Goal: Transaction & Acquisition: Purchase product/service

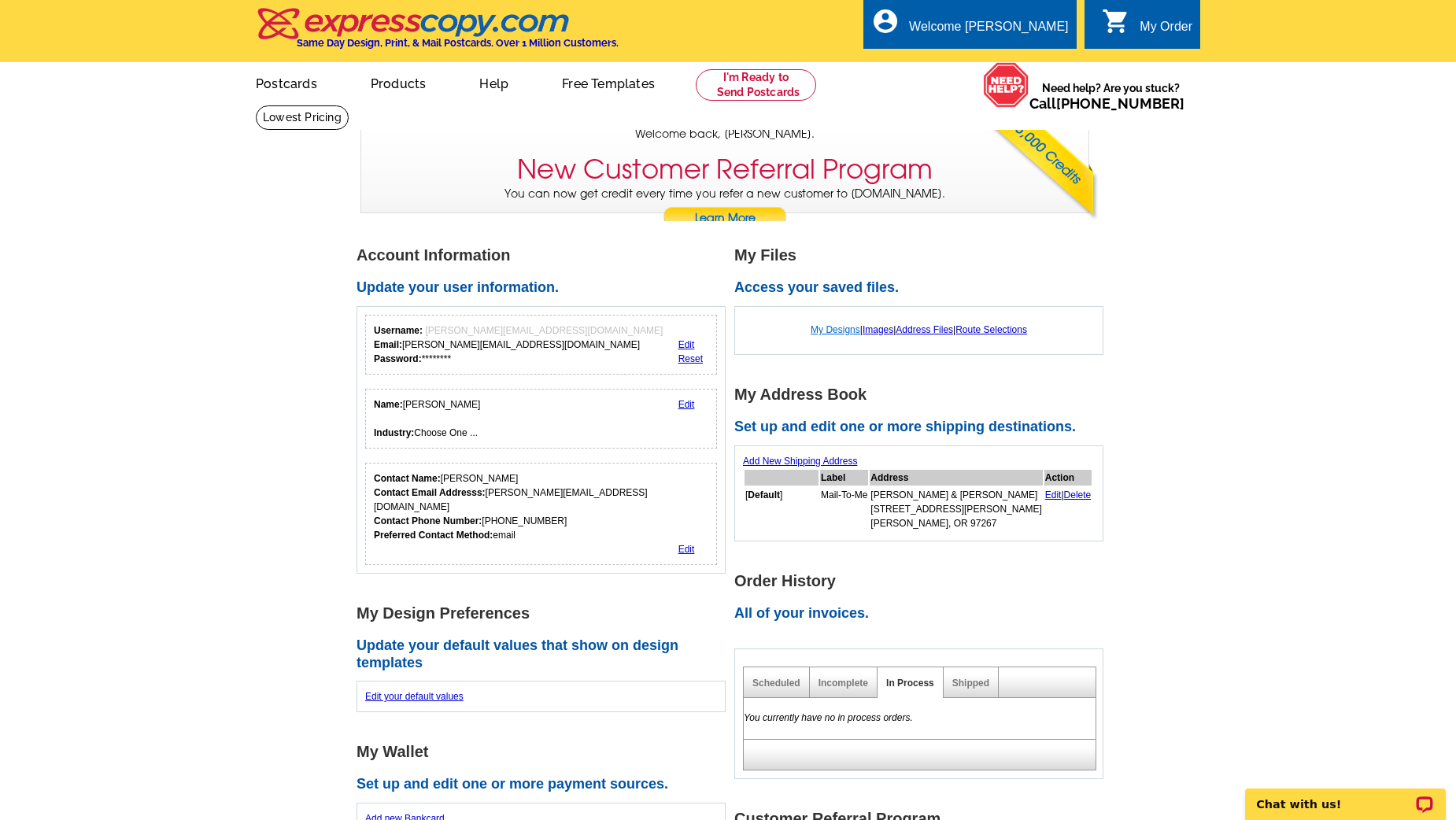
click at [814, 327] on link "My Designs" at bounding box center [835, 330] width 49 height 11
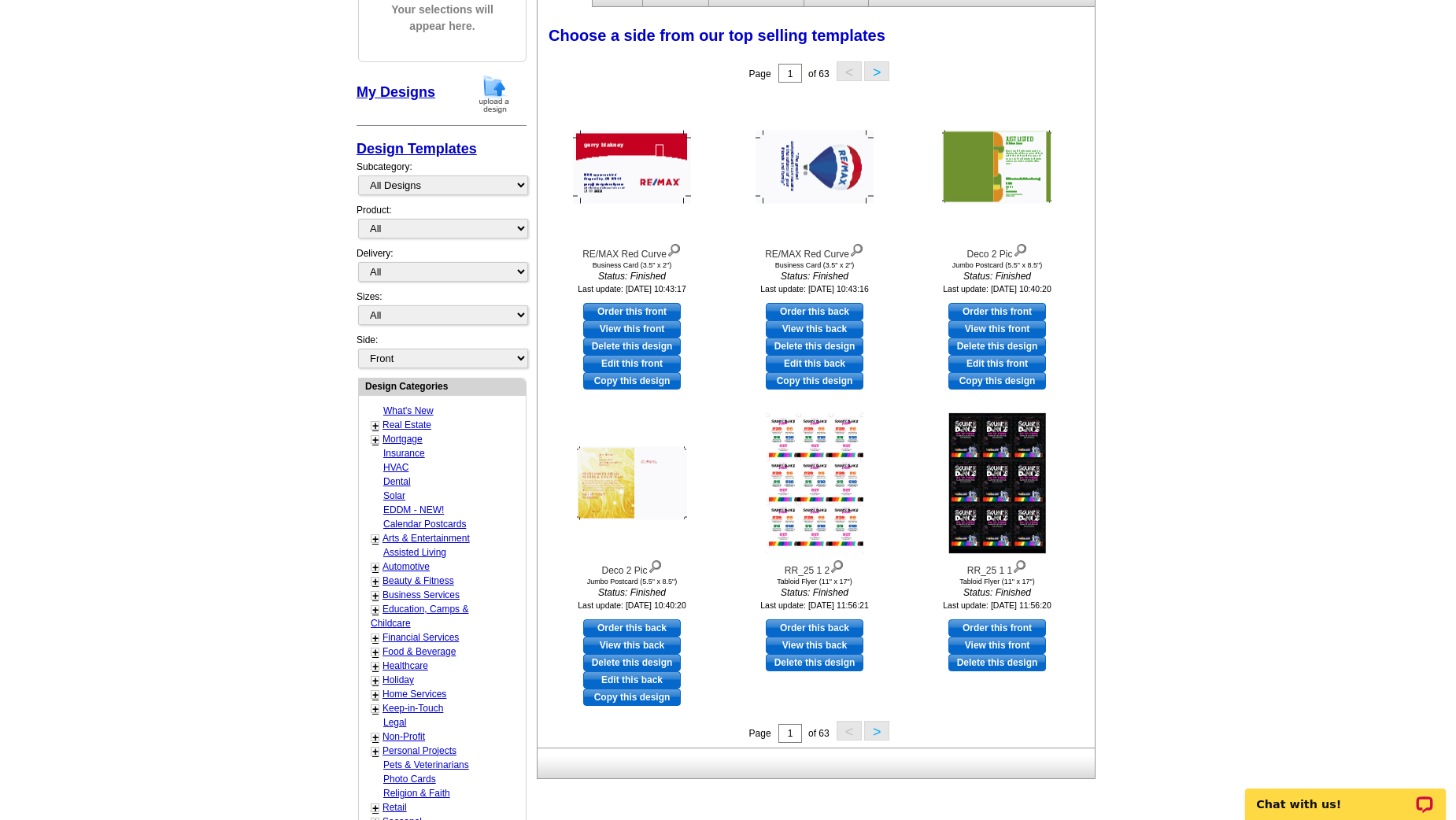
scroll to position [221, 0]
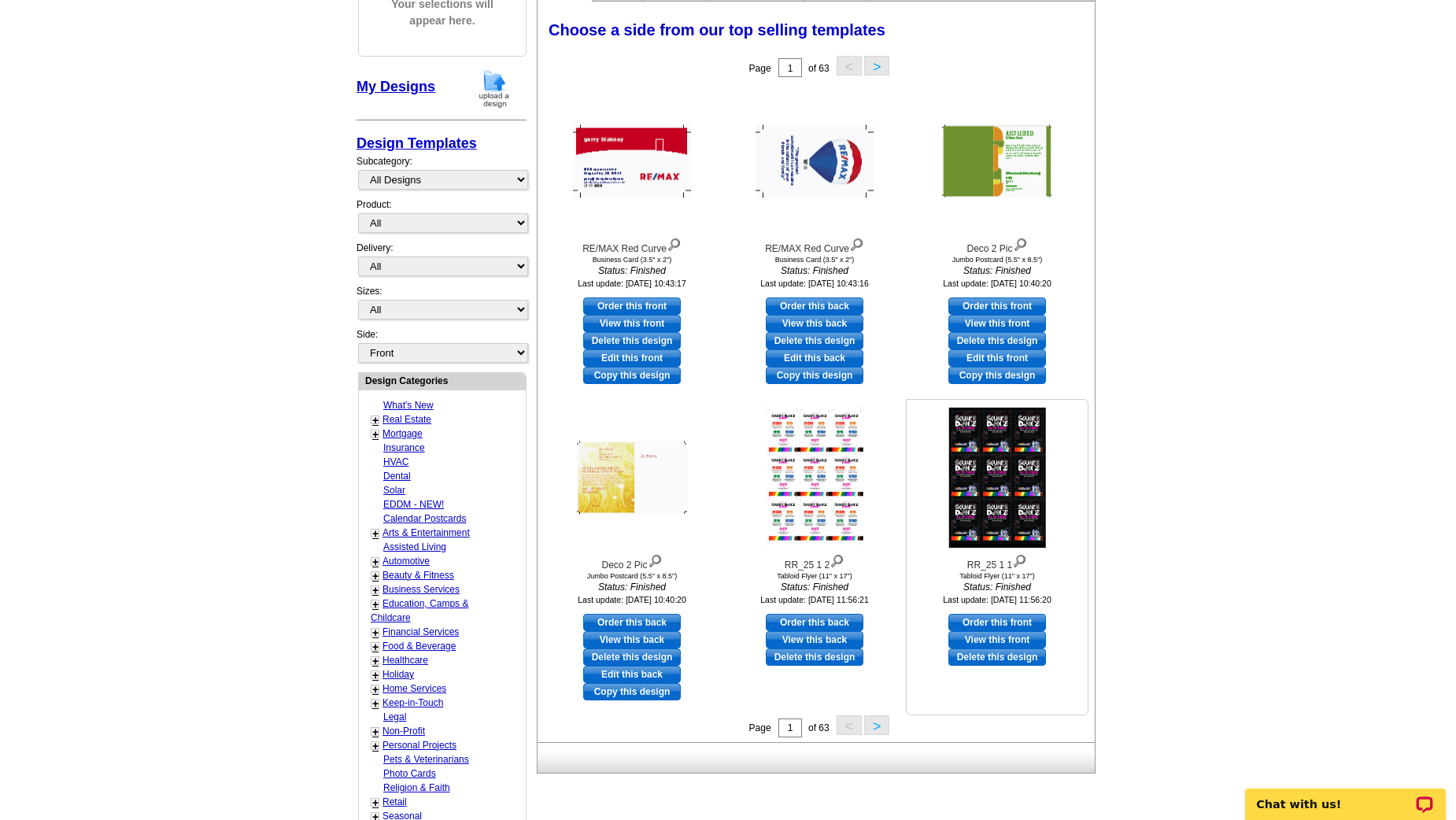
click at [1022, 620] on link "Order this front" at bounding box center [997, 623] width 98 height 18
select select "8"
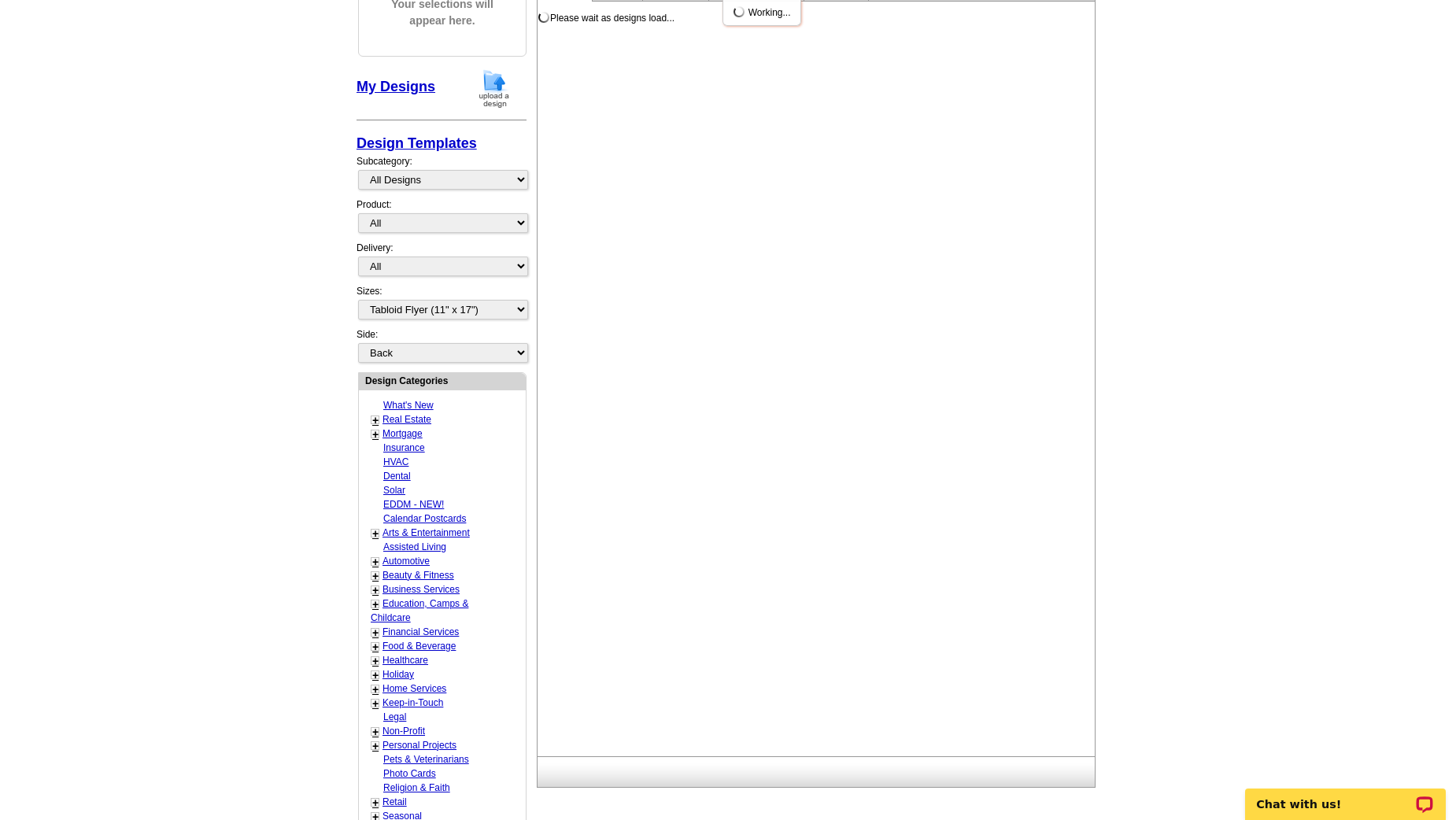
scroll to position [0, 0]
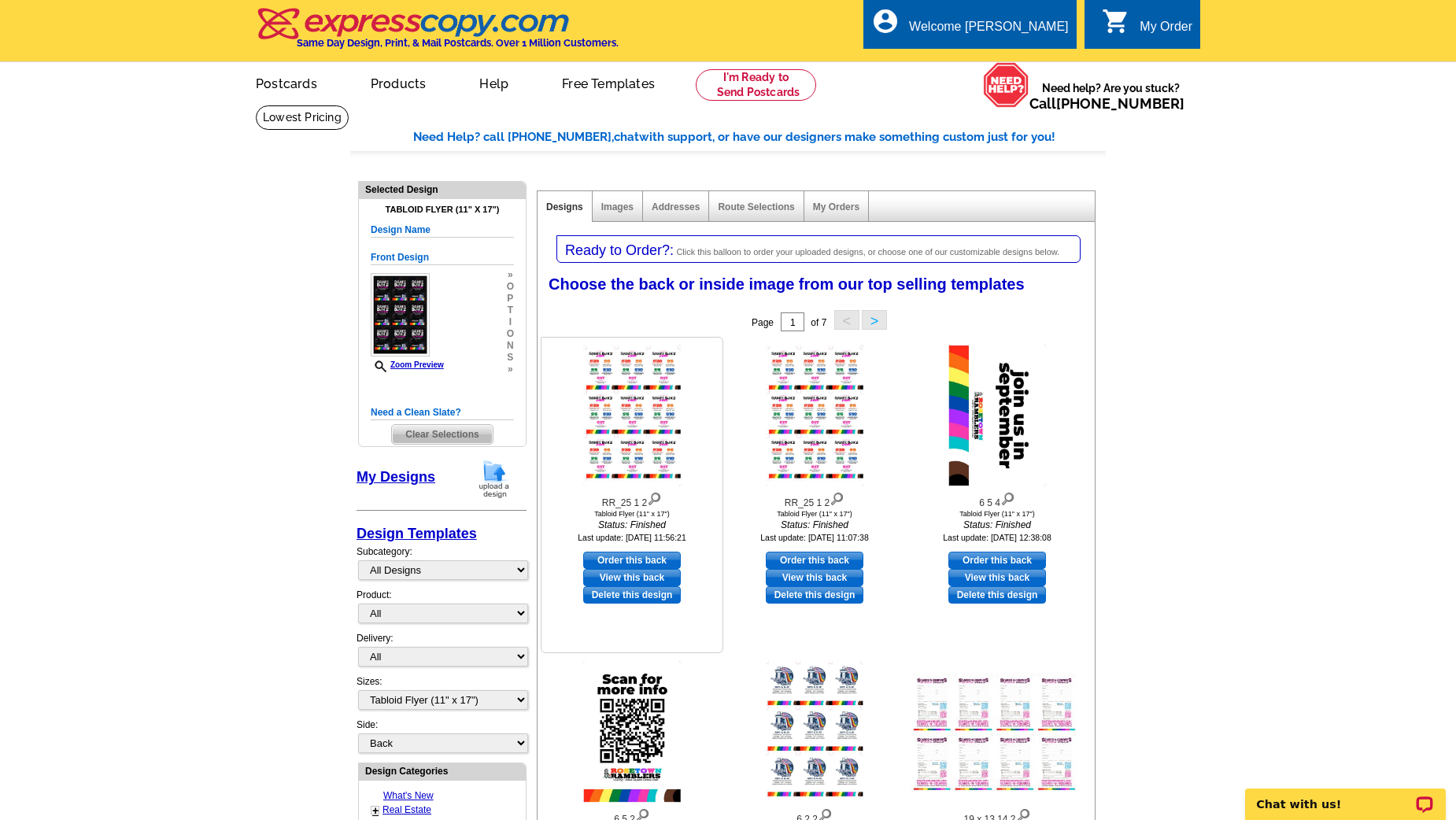
click at [657, 494] on img at bounding box center [654, 498] width 15 height 18
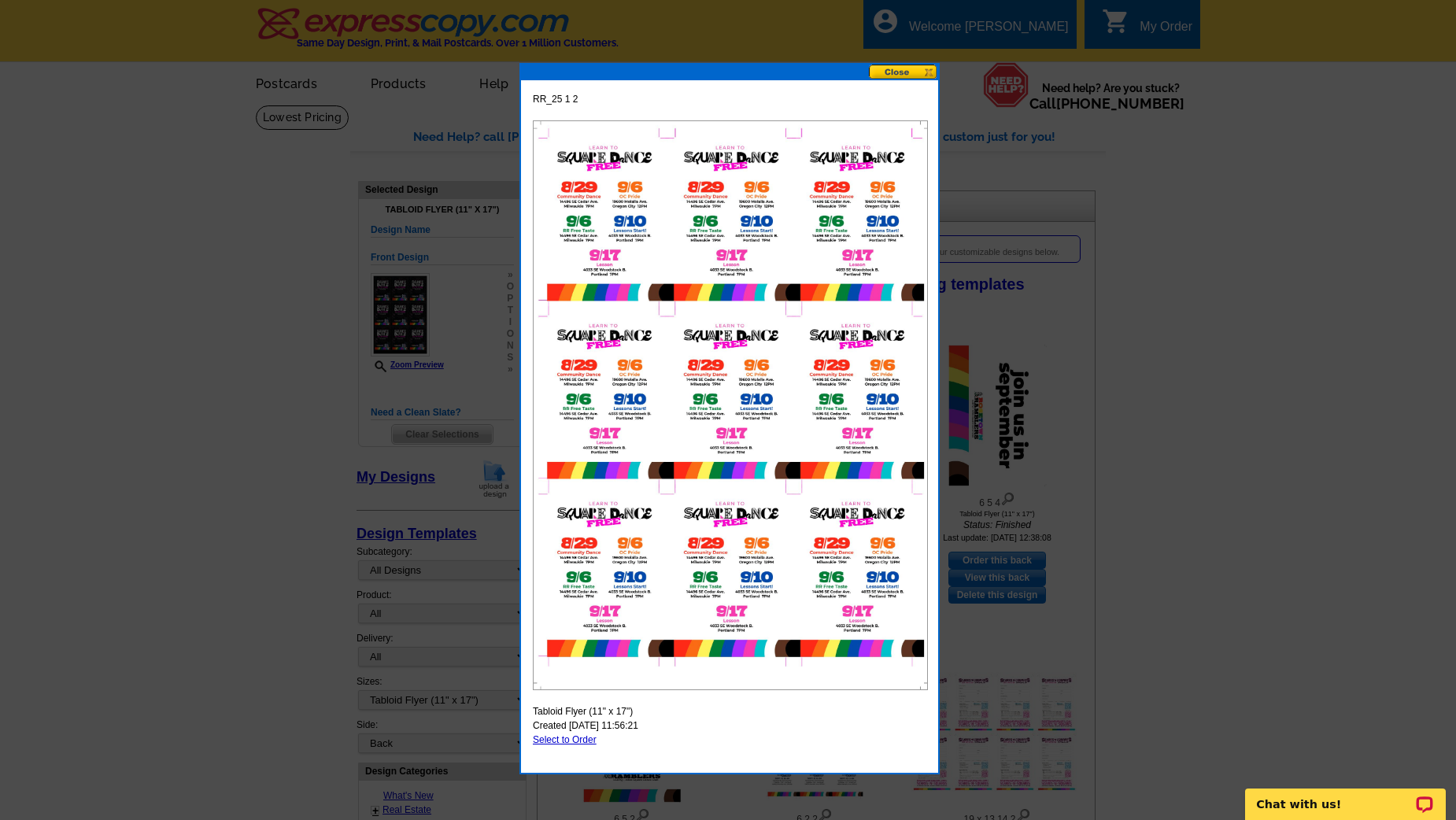
click at [893, 71] on button at bounding box center [904, 71] width 70 height 15
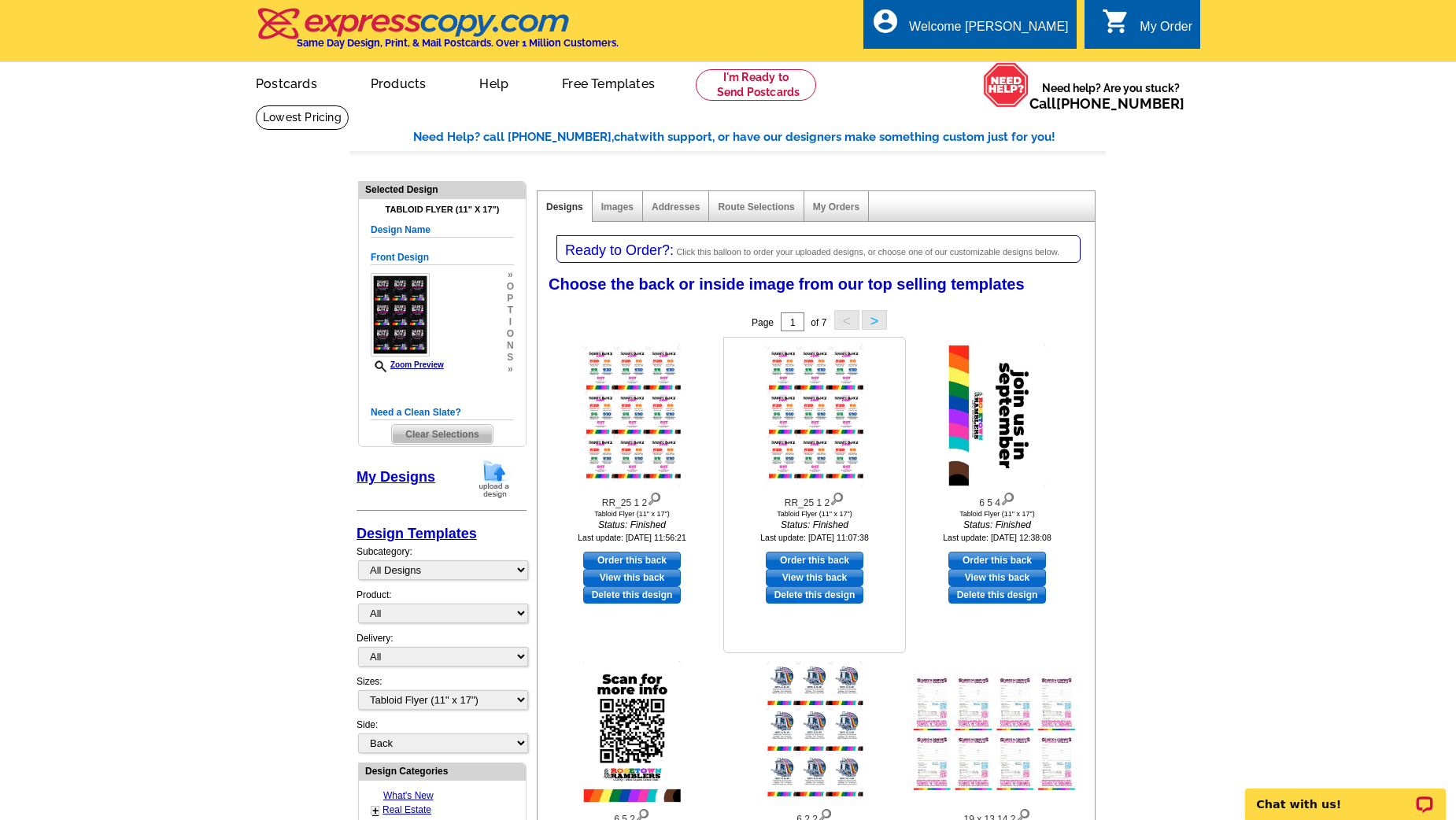
click at [841, 500] on img at bounding box center [837, 498] width 15 height 18
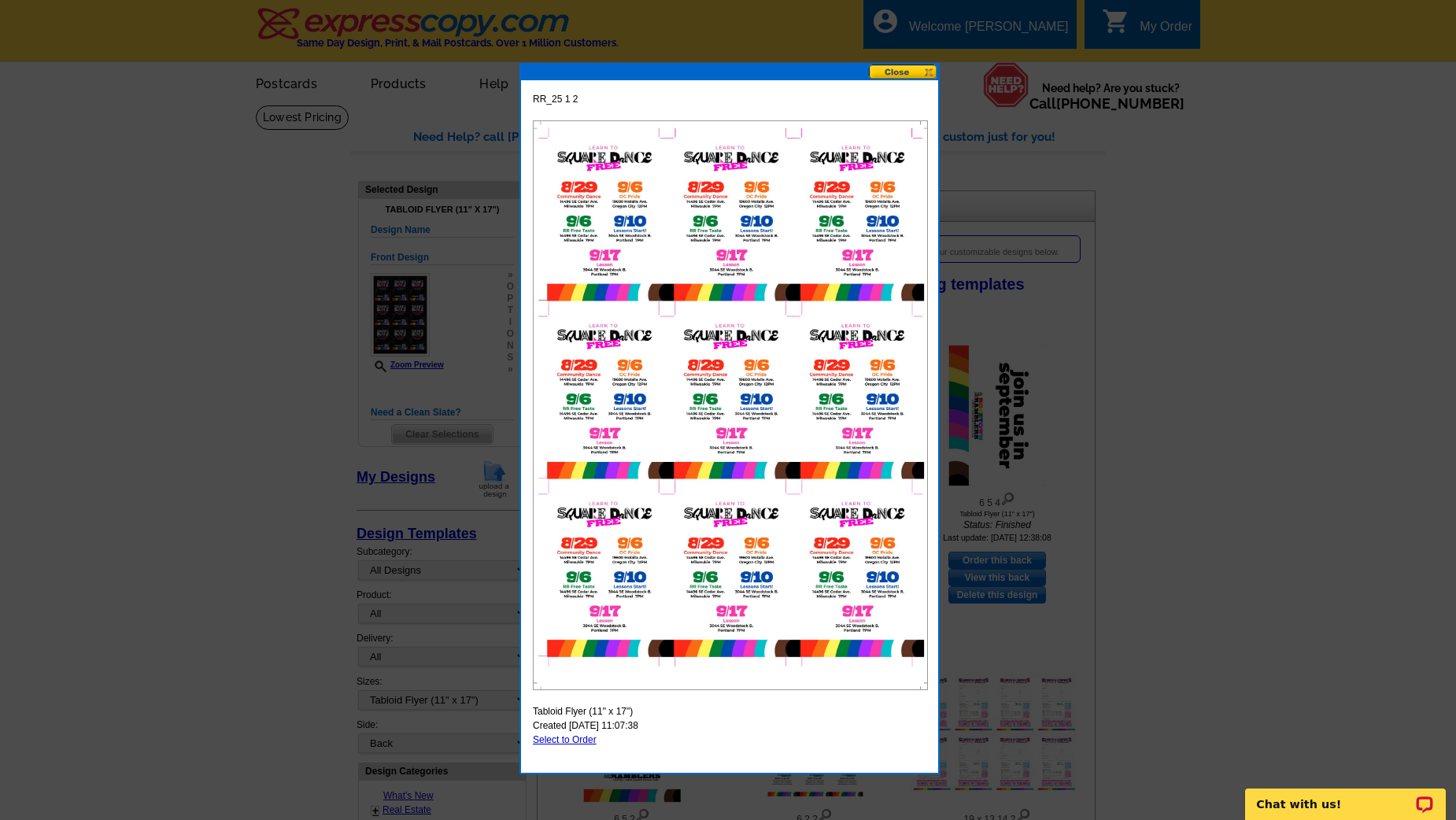
click at [918, 74] on button at bounding box center [904, 71] width 70 height 15
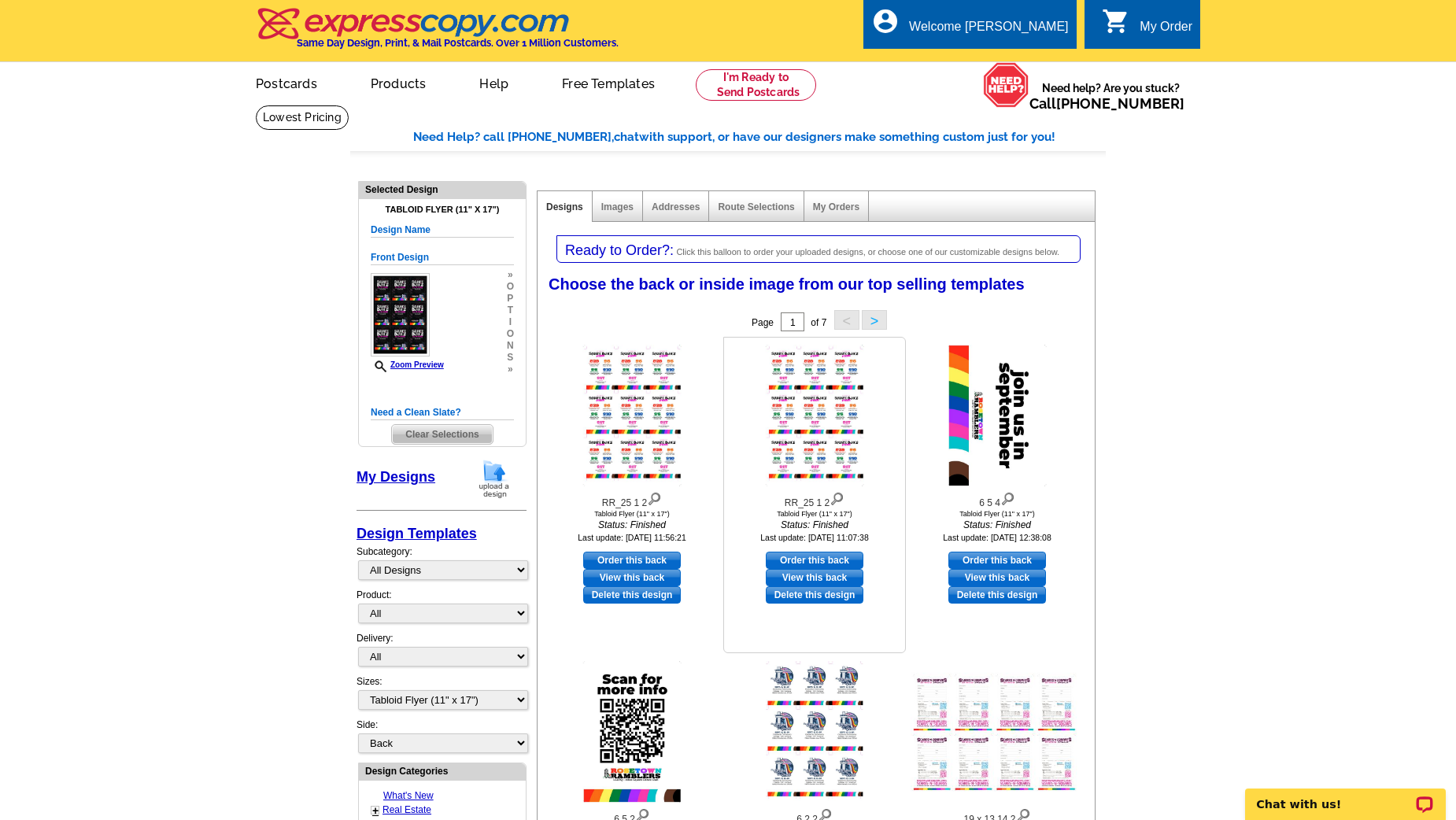
click at [830, 591] on link "Delete this design" at bounding box center [815, 596] width 98 height 18
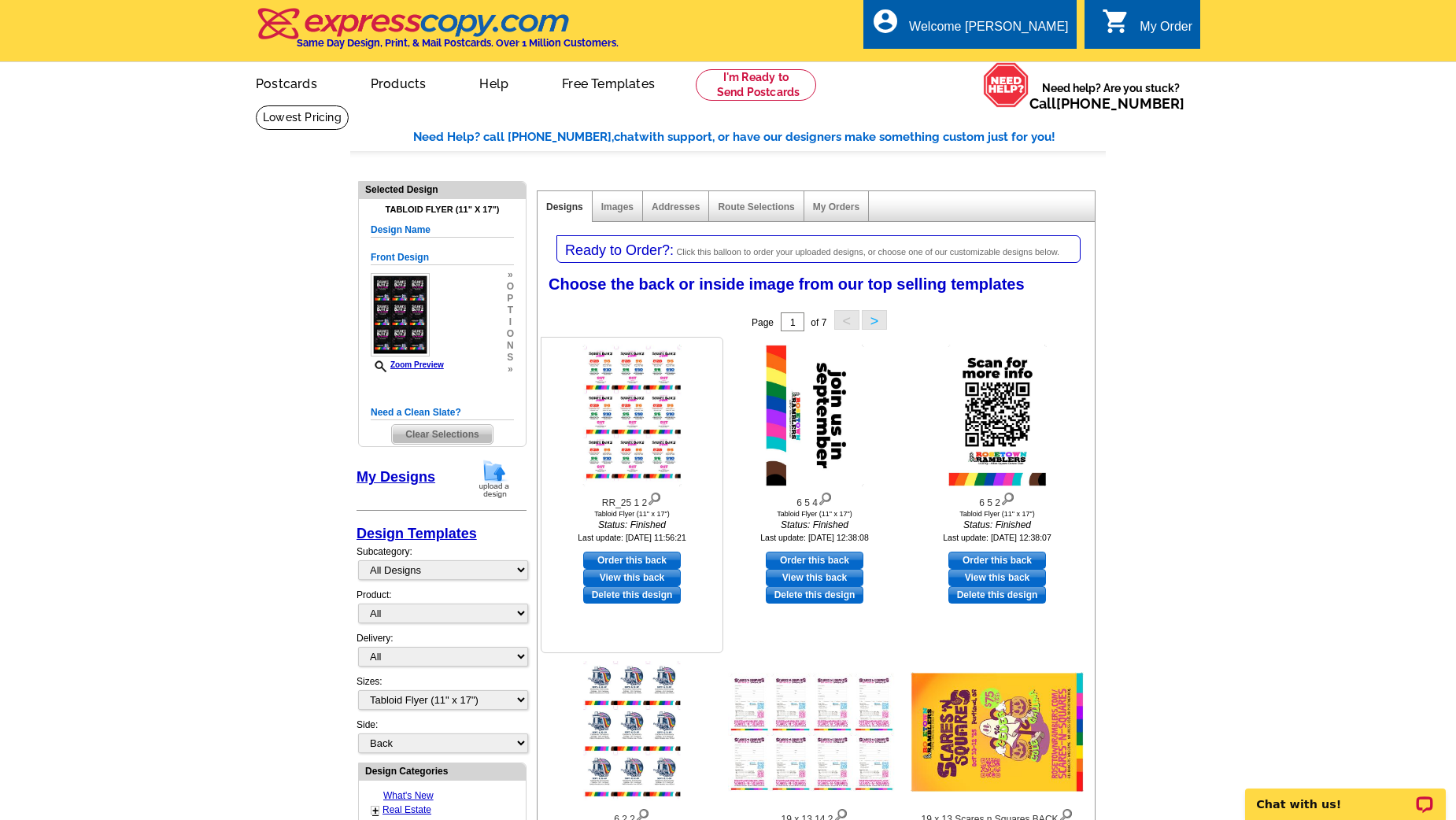
click at [644, 559] on link "Order this back" at bounding box center [632, 560] width 98 height 18
select select "front"
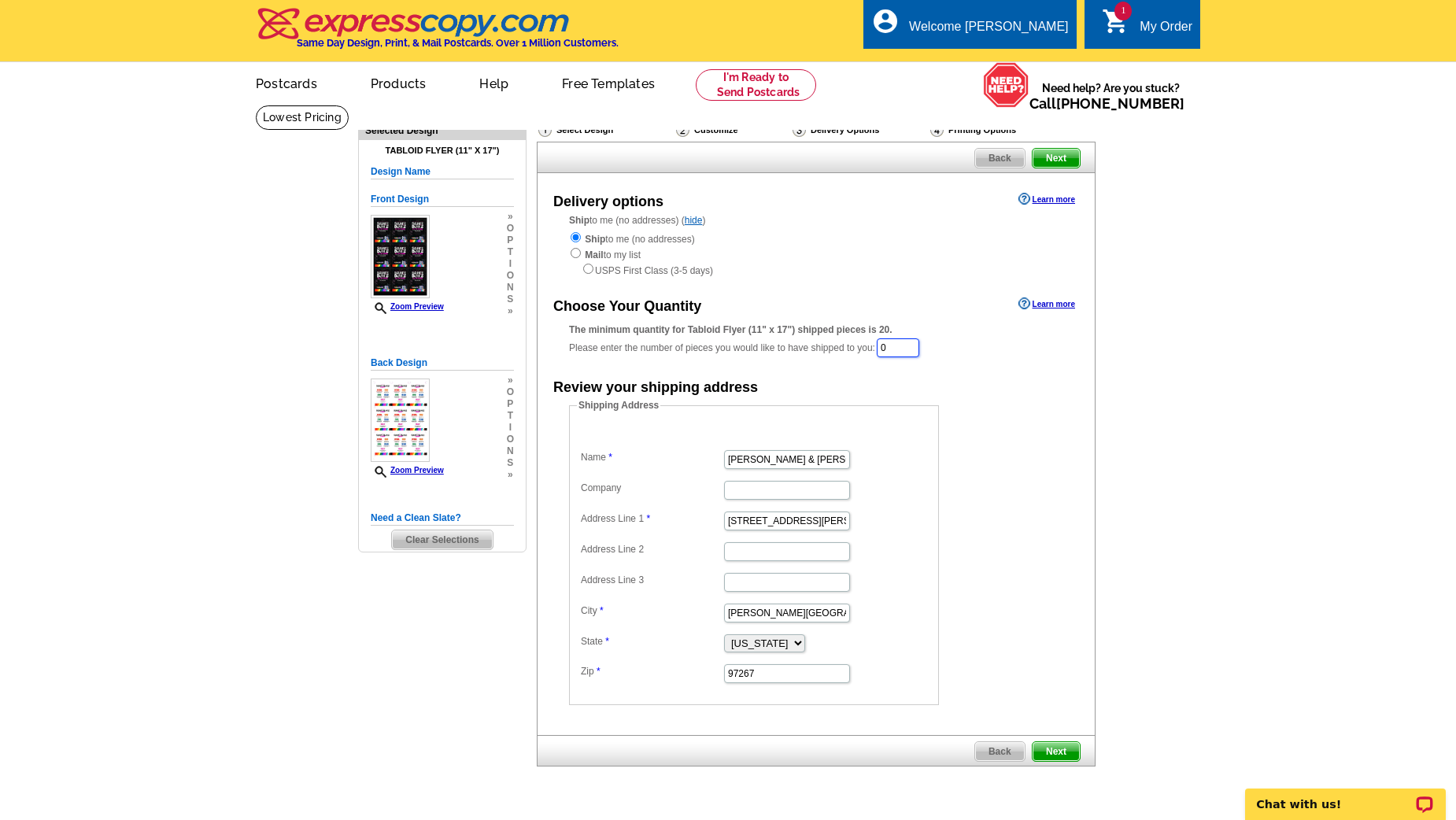
click at [904, 348] on input "0" at bounding box center [898, 348] width 42 height 18
type input "20"
click at [1067, 160] on span "Next" at bounding box center [1057, 157] width 48 height 18
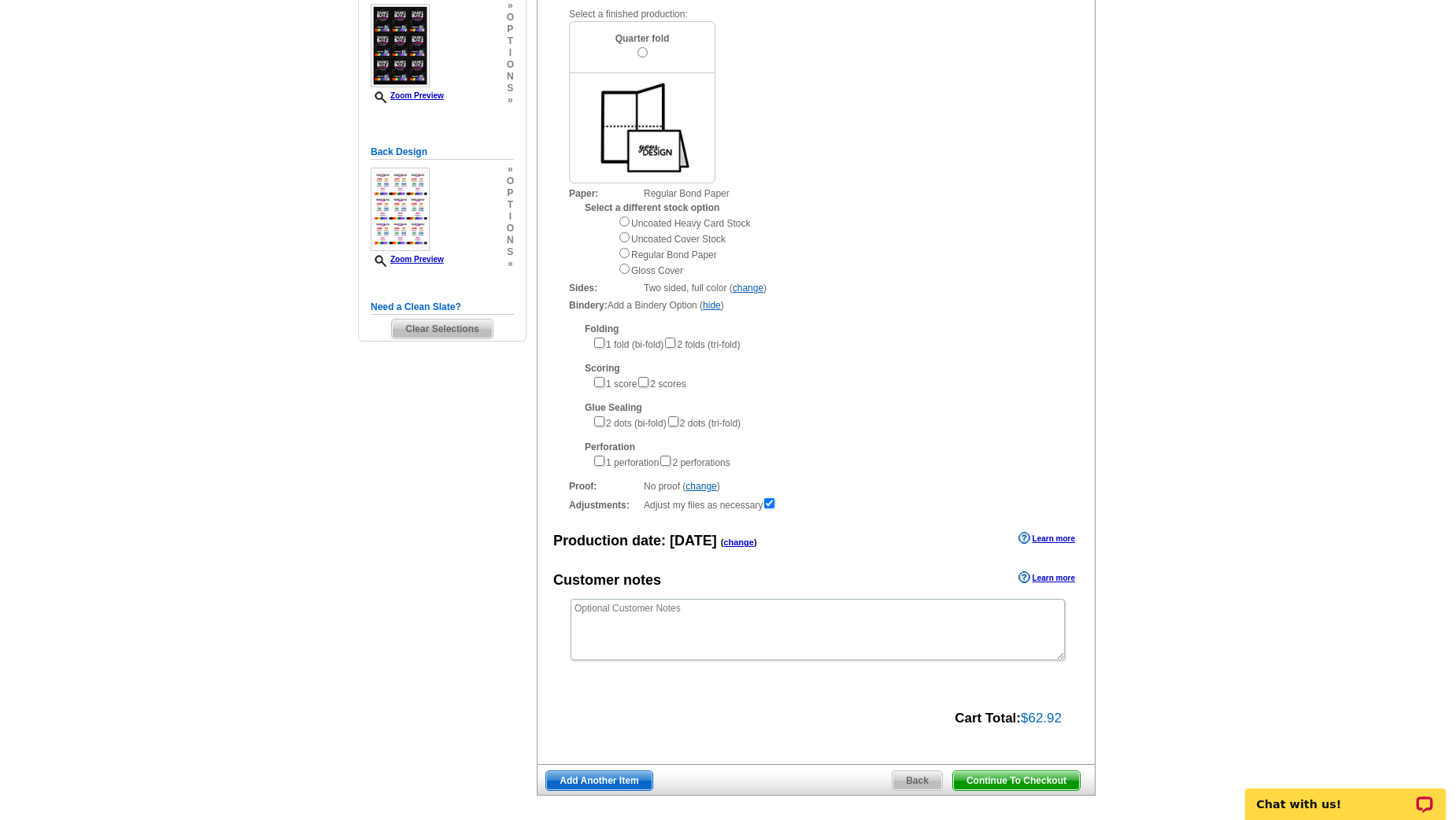
scroll to position [218, 0]
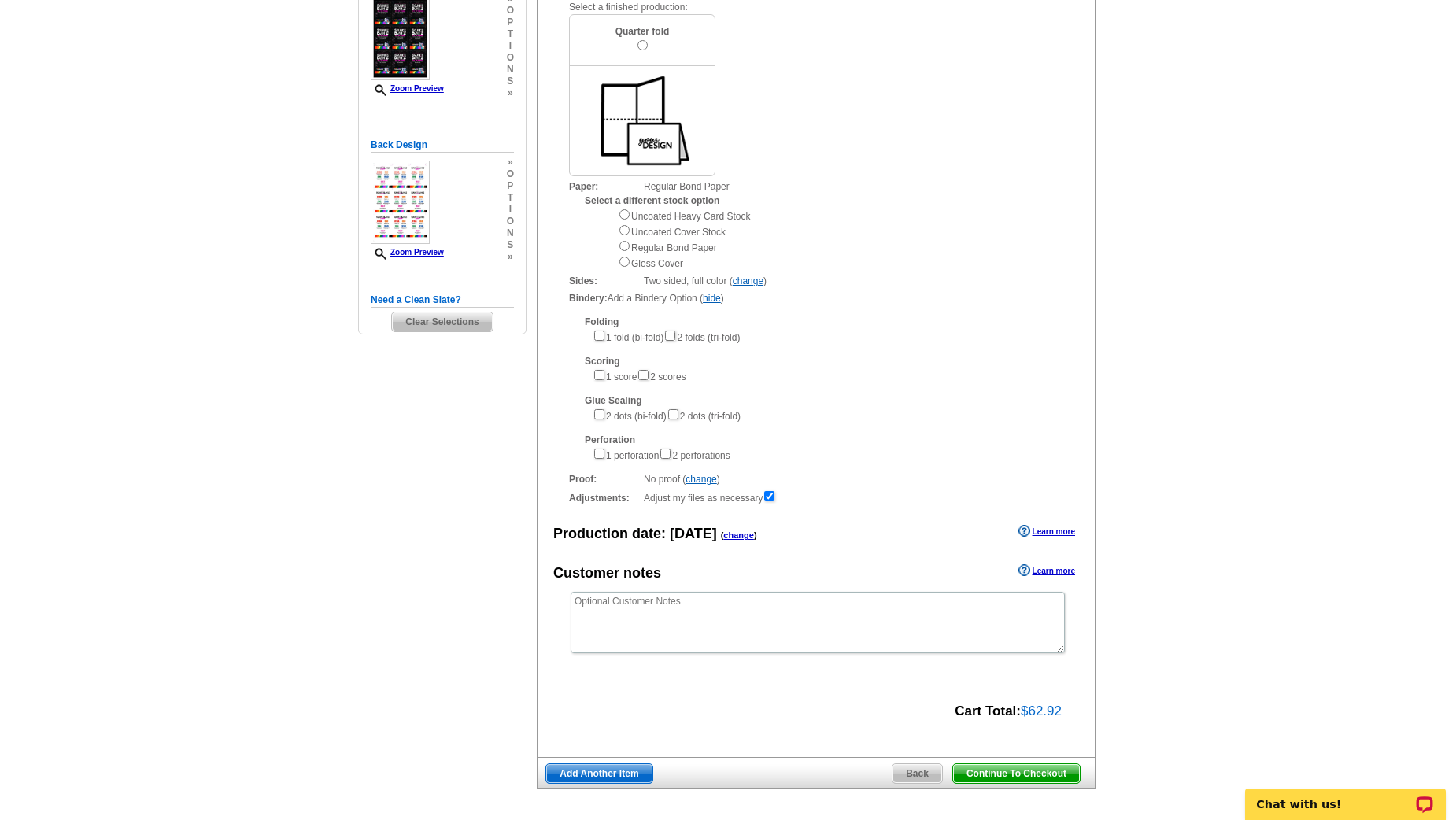
click at [975, 777] on span "Continue To Checkout" at bounding box center [1016, 773] width 127 height 18
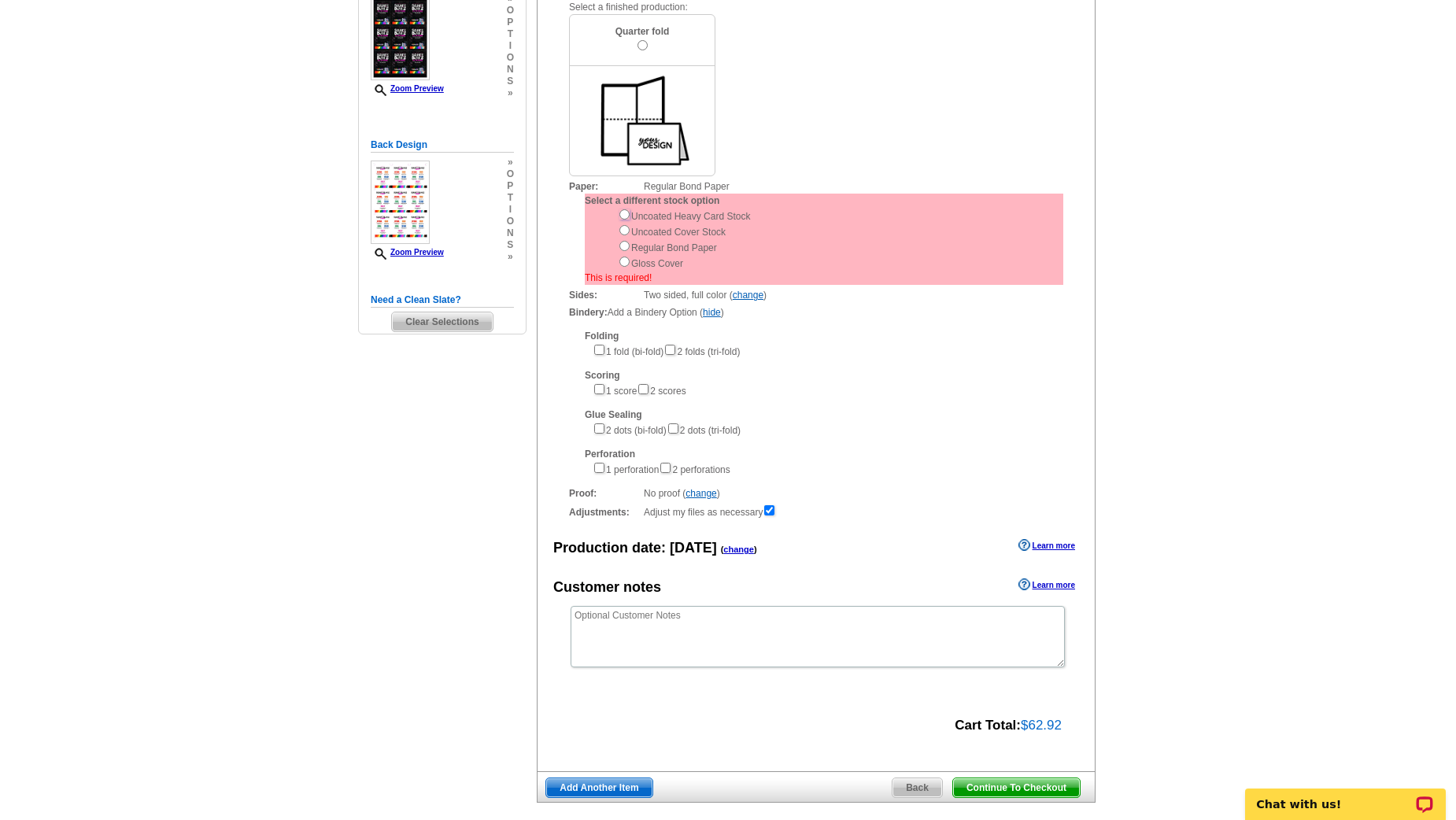
click at [625, 216] on input "radio" at bounding box center [625, 215] width 11 height 11
radio input "true"
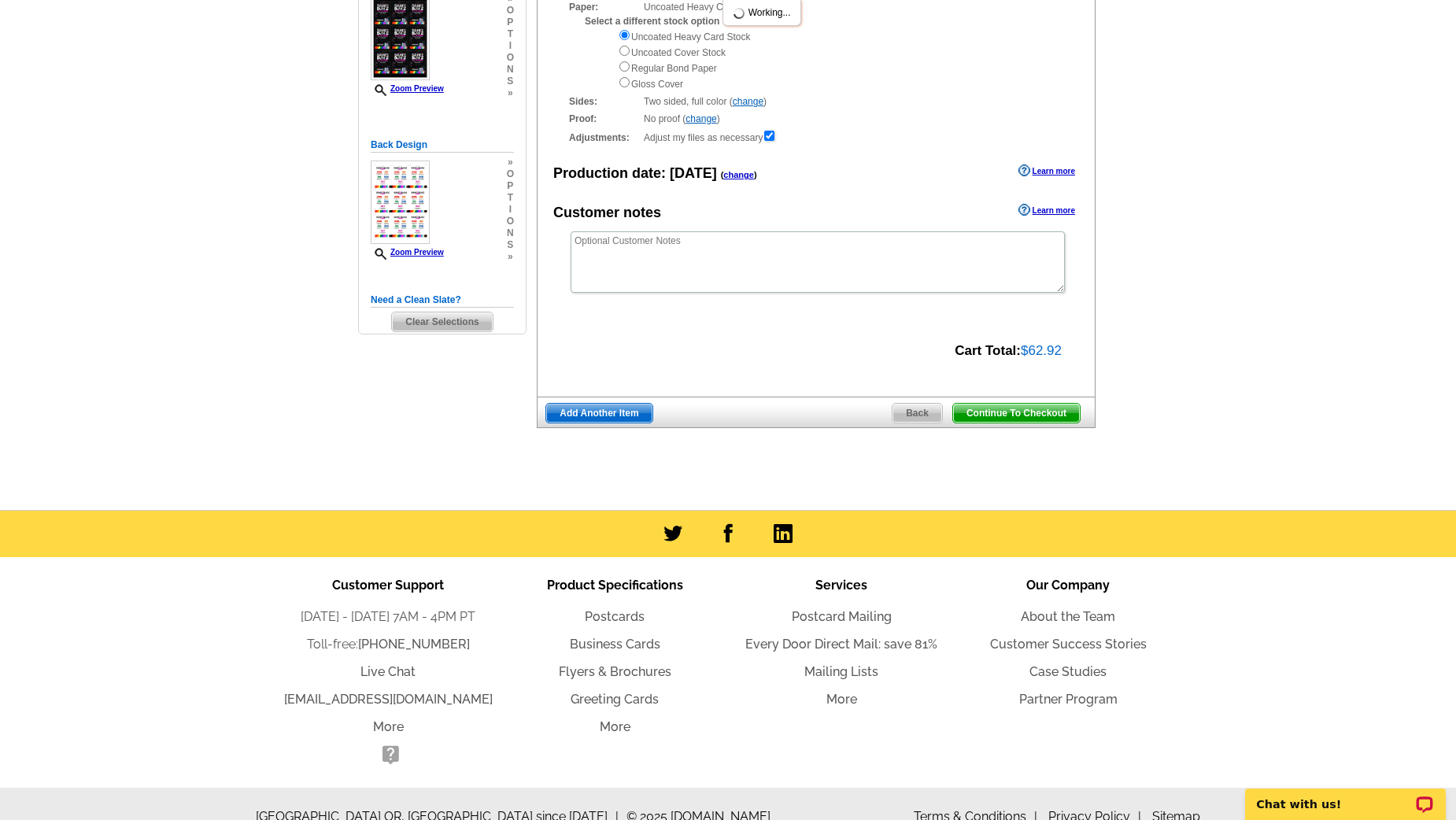
click at [968, 780] on ul "Customer Support Monday - Friday 7AM - 4PM PT Toll-free: 800-260-5887 Live Chat…" at bounding box center [728, 672] width 945 height 231
click at [1038, 413] on span "Continue To Checkout" at bounding box center [1016, 413] width 127 height 18
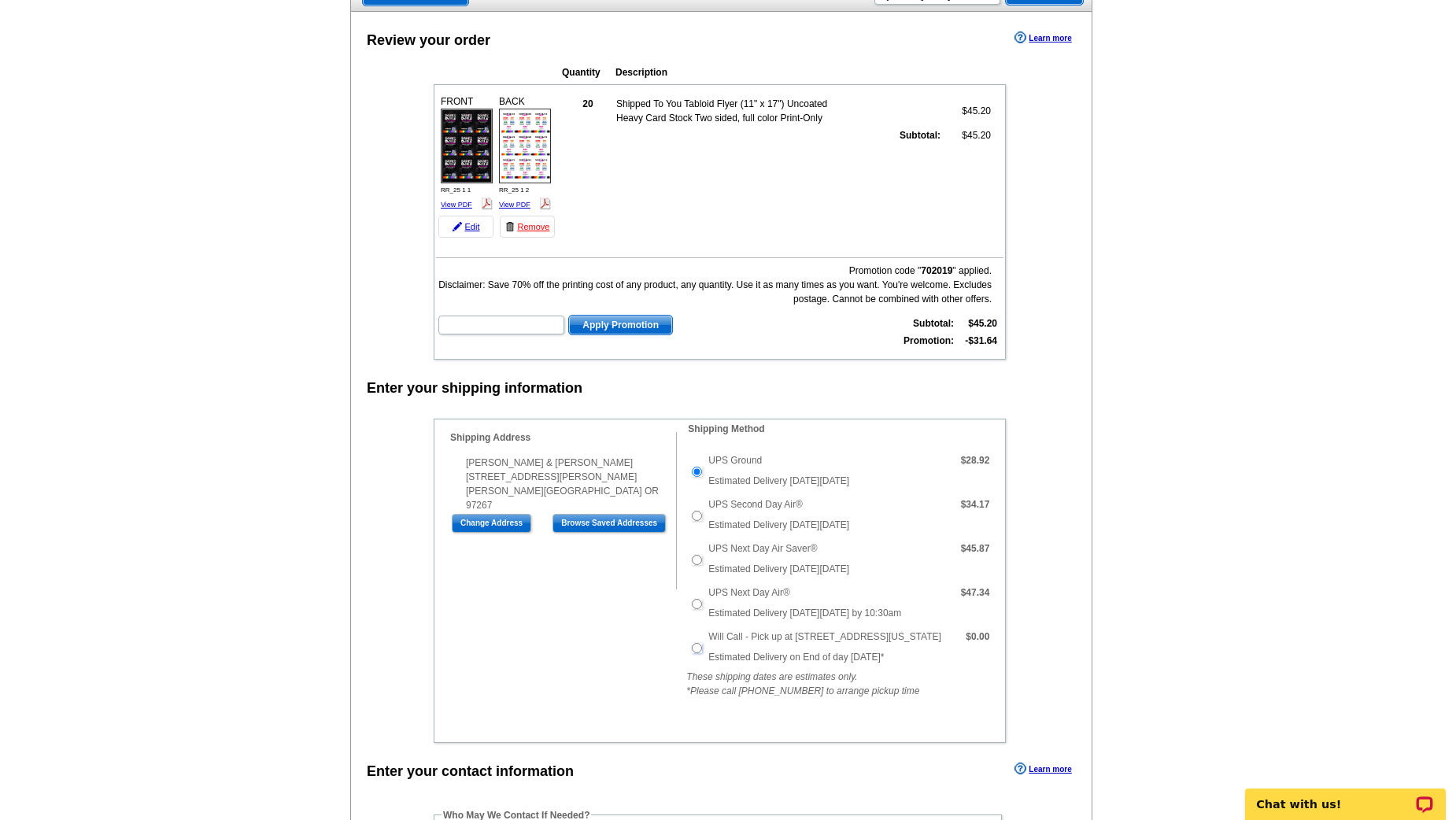
click at [696, 643] on input "Will Call - Pick up at 6623 NE 59th Pl, Portland Oregon" at bounding box center [697, 648] width 11 height 11
radio input "true"
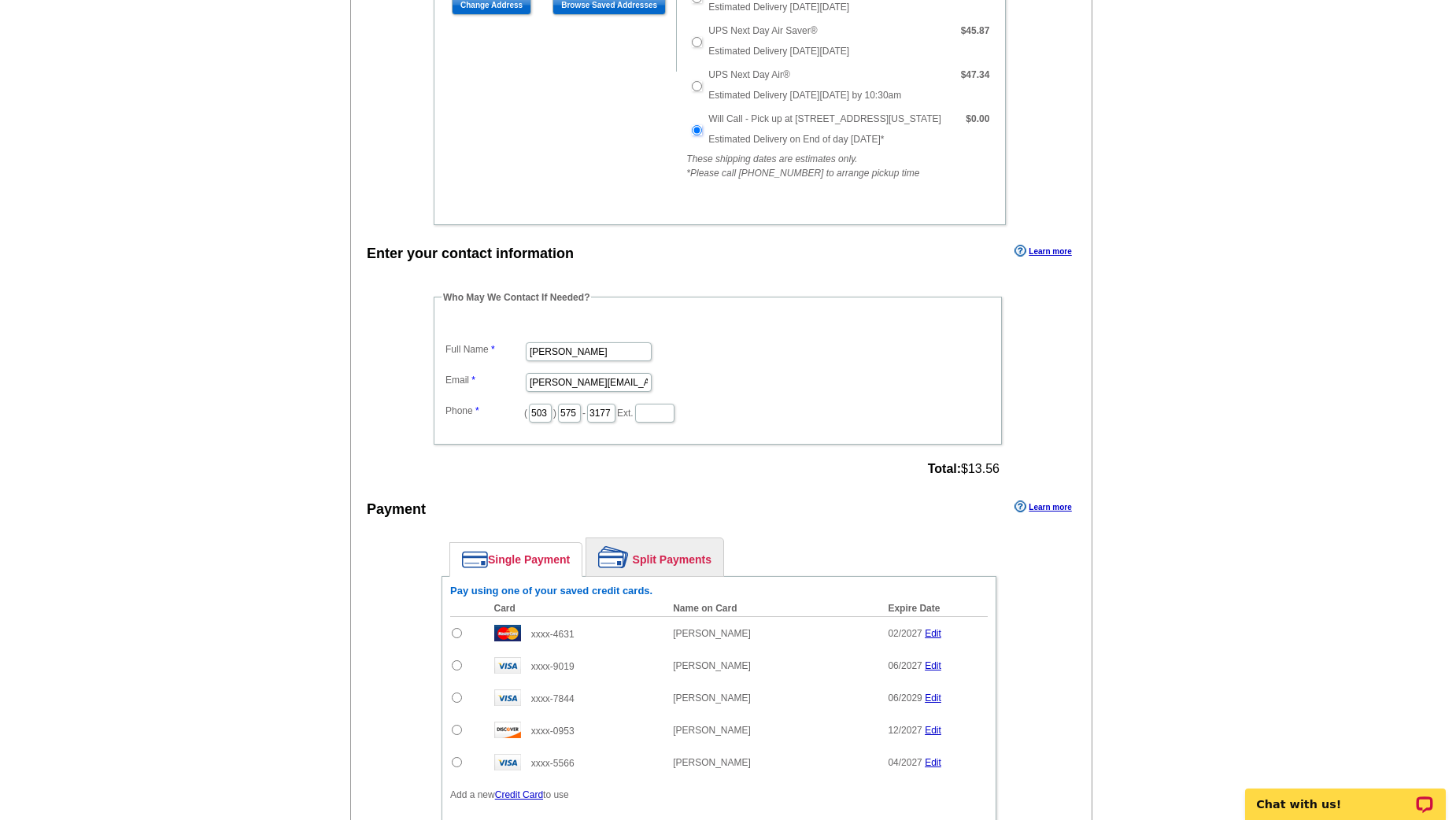
scroll to position [655, 0]
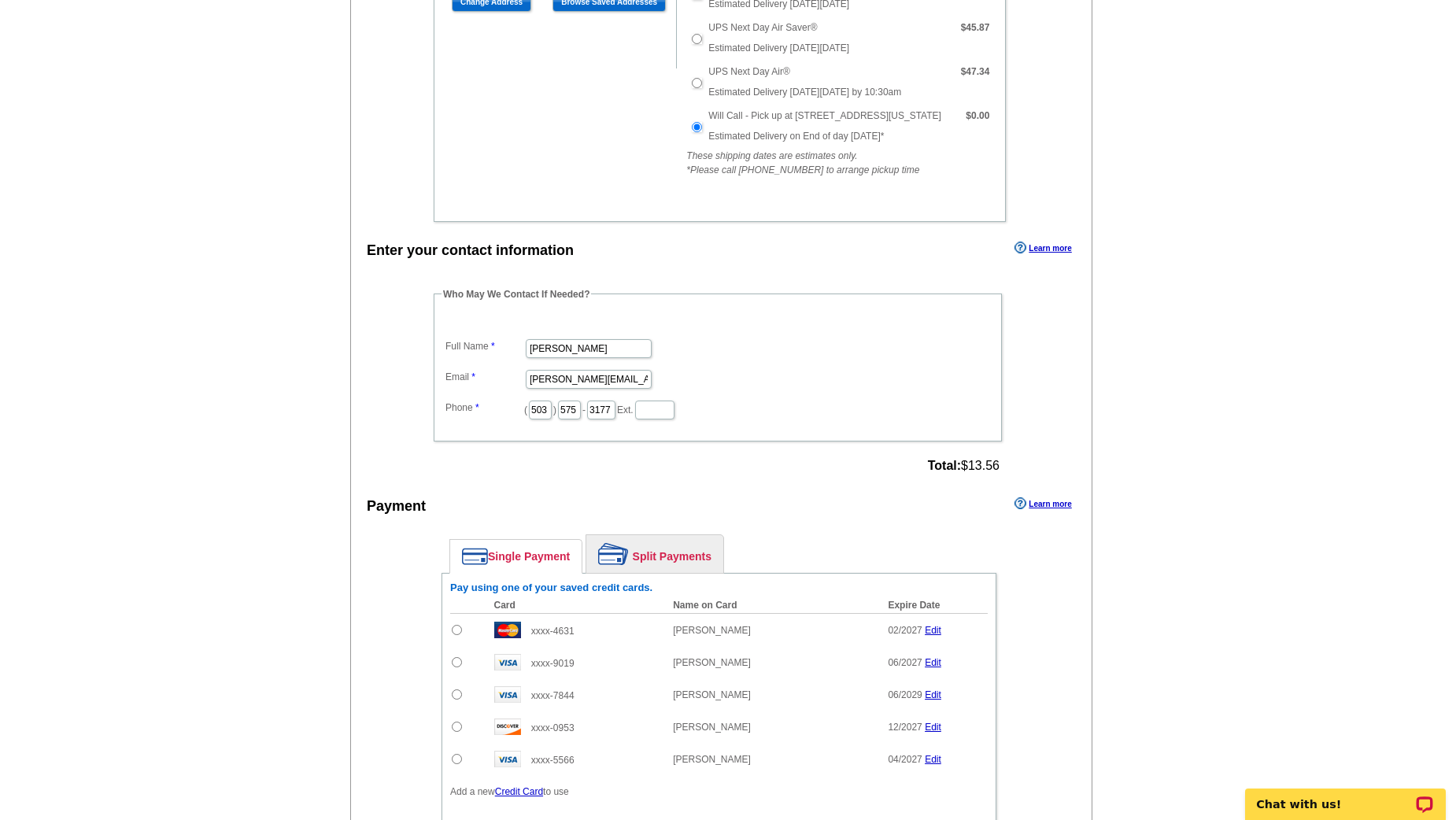
click at [457, 690] on input "radio" at bounding box center [457, 695] width 11 height 11
radio input "true"
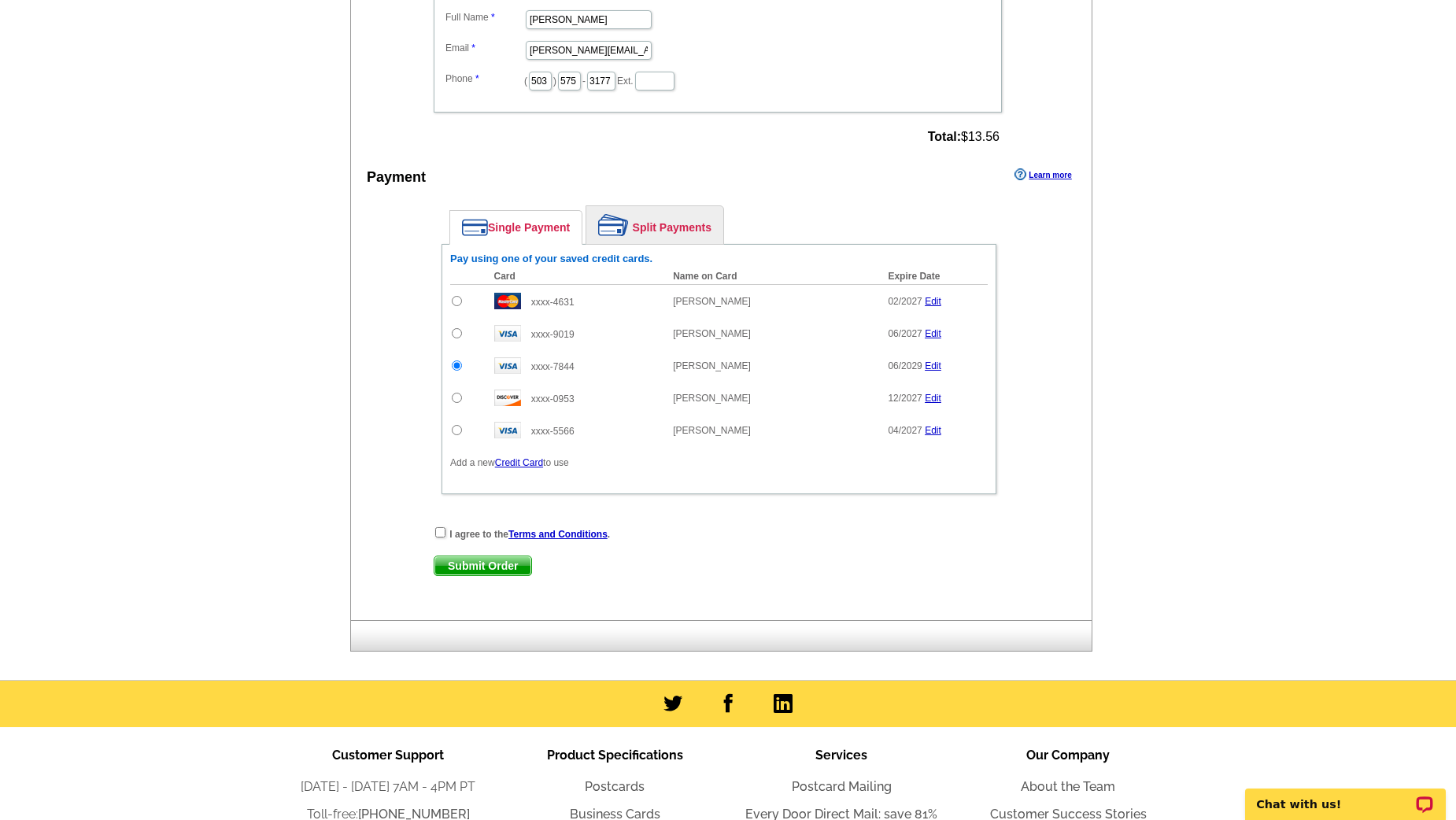
scroll to position [979, 0]
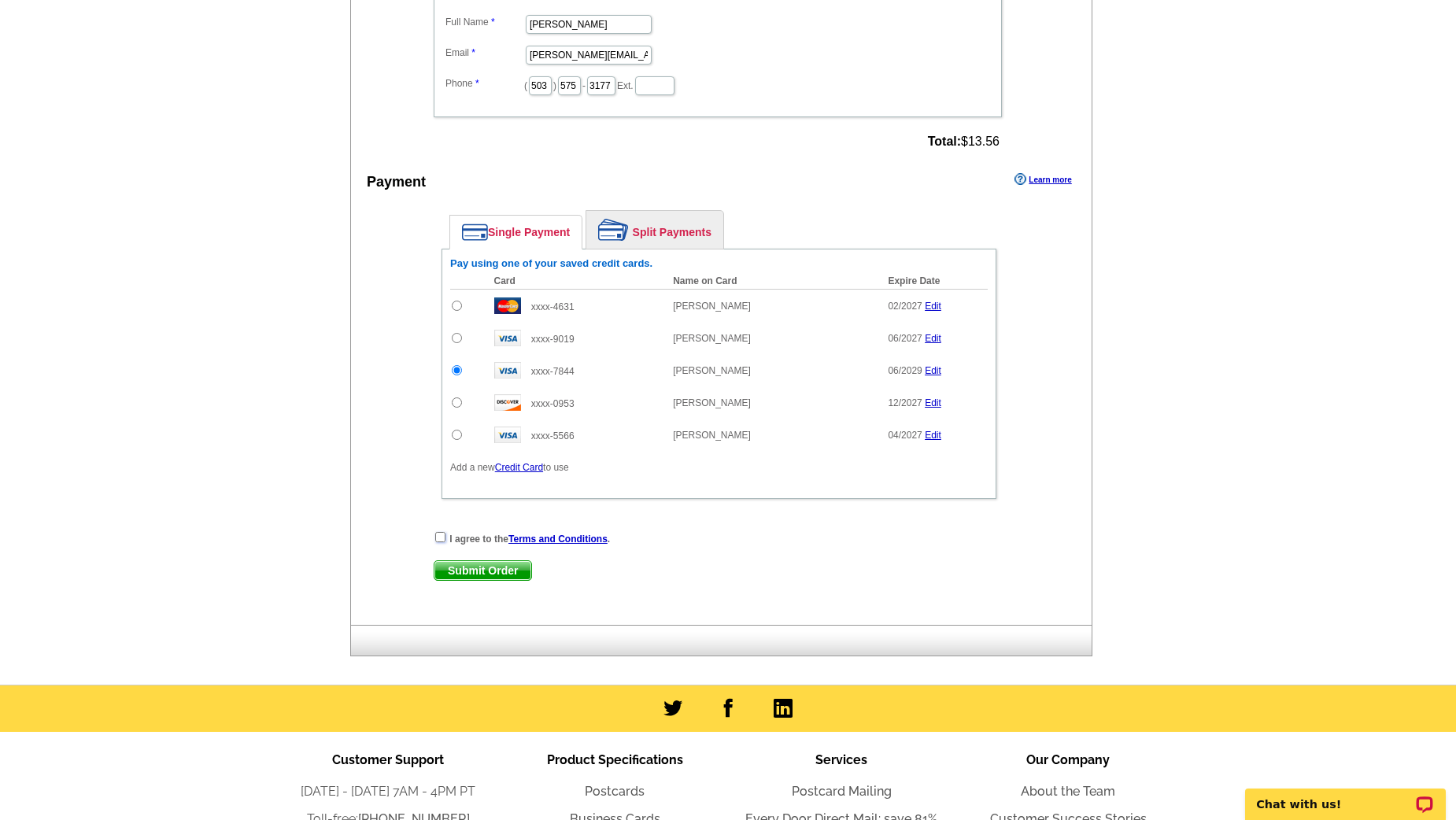
click at [437, 532] on input "checkbox" at bounding box center [441, 538] width 11 height 11
checkbox input "true"
click at [467, 561] on span "Submit Order" at bounding box center [483, 570] width 97 height 18
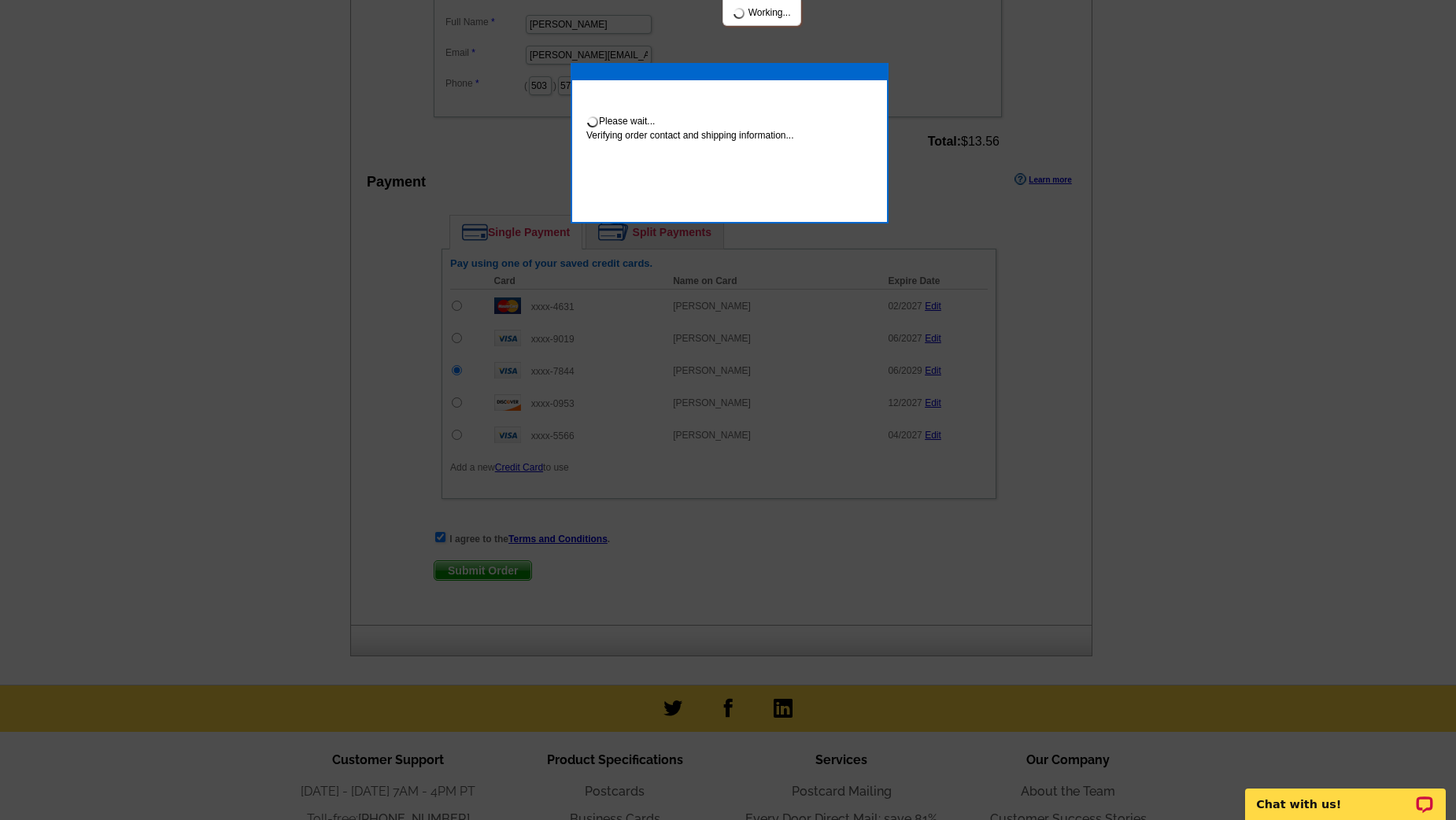
scroll to position [973, 0]
